Goal: Find specific page/section: Find specific page/section

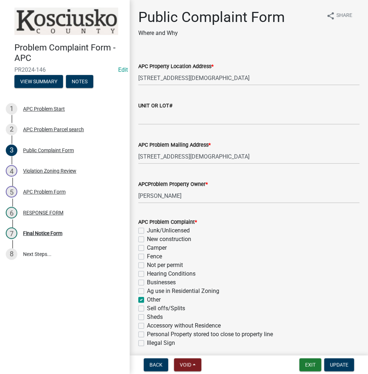
scroll to position [346, 0]
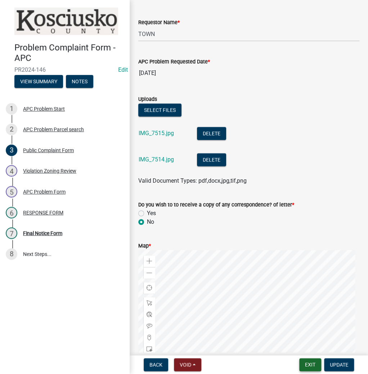
click at [307, 364] on button "Exit" at bounding box center [310, 364] width 22 height 13
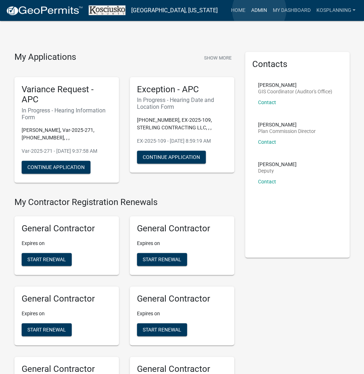
click at [259, 10] on link "Admin" at bounding box center [259, 11] width 22 height 14
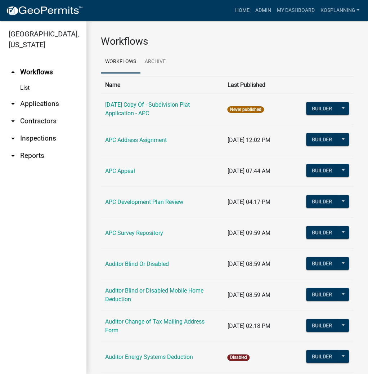
click at [48, 121] on link "arrow_drop_down Contractors" at bounding box center [43, 120] width 86 height 17
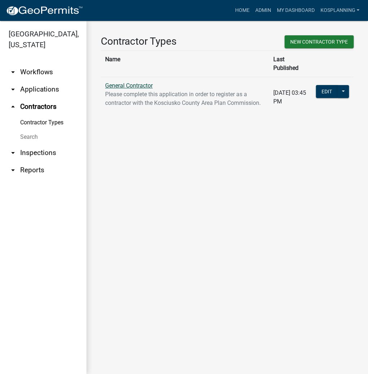
click at [126, 82] on link "General Contractor" at bounding box center [129, 85] width 48 height 7
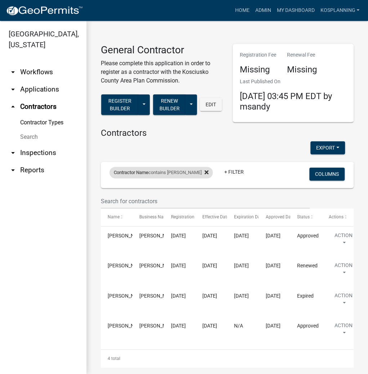
click at [205, 171] on icon at bounding box center [207, 172] width 4 height 6
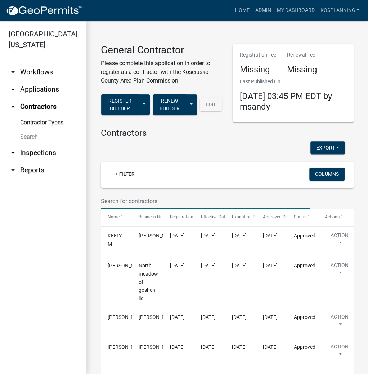
click at [110, 198] on input "text" at bounding box center [205, 201] width 209 height 15
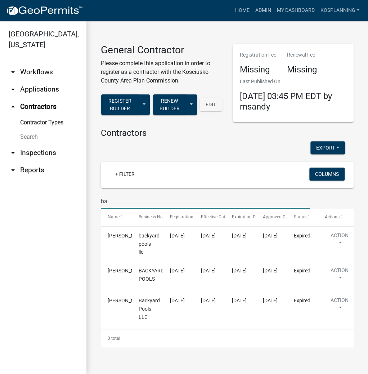
type input "b"
type input "B"
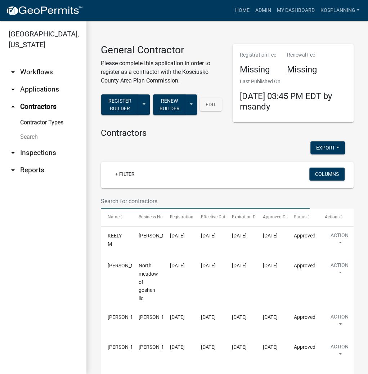
click at [115, 201] on input "text" at bounding box center [205, 201] width 209 height 15
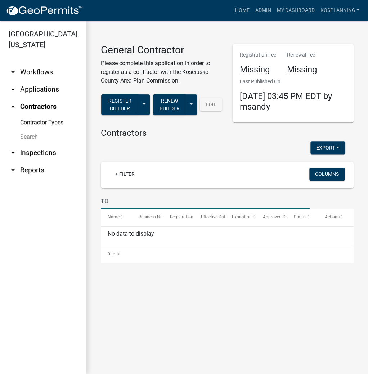
type input "T"
